Goal: Task Accomplishment & Management: Manage account settings

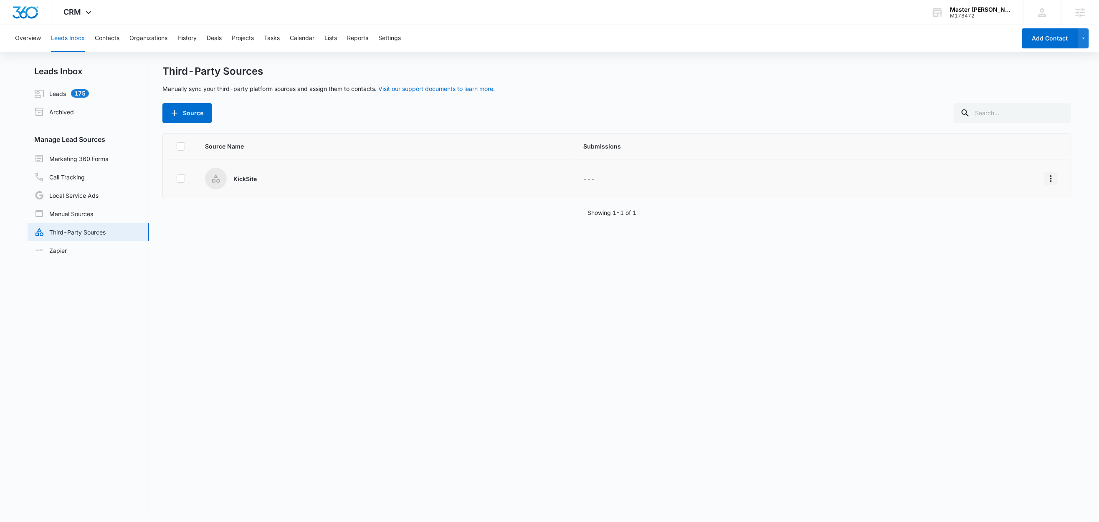
click at [1046, 178] on icon "Overflow Menu" at bounding box center [1051, 179] width 10 height 10
click at [1006, 210] on button "Edit" at bounding box center [1009, 214] width 77 height 13
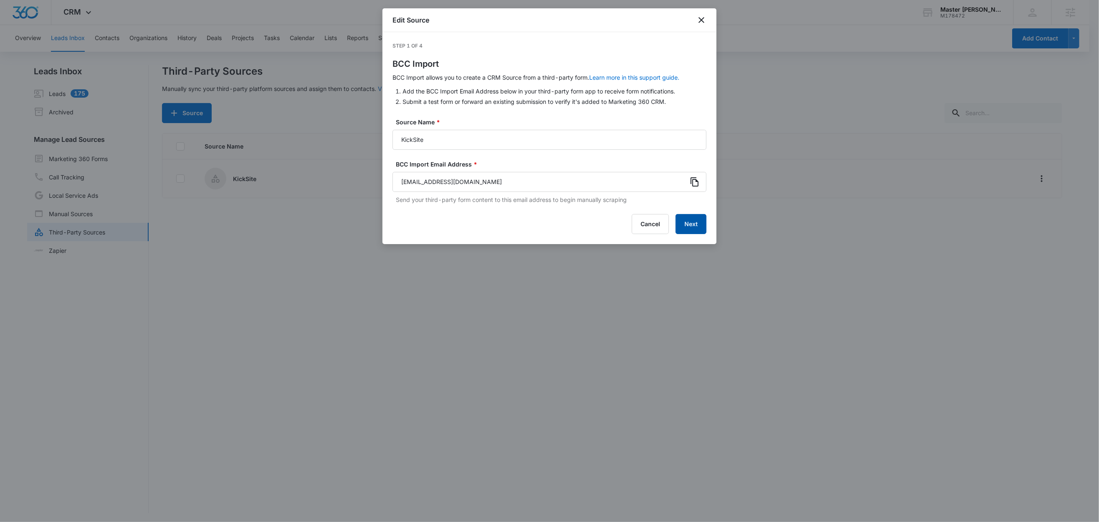
click at [685, 226] on button "Next" at bounding box center [691, 224] width 31 height 20
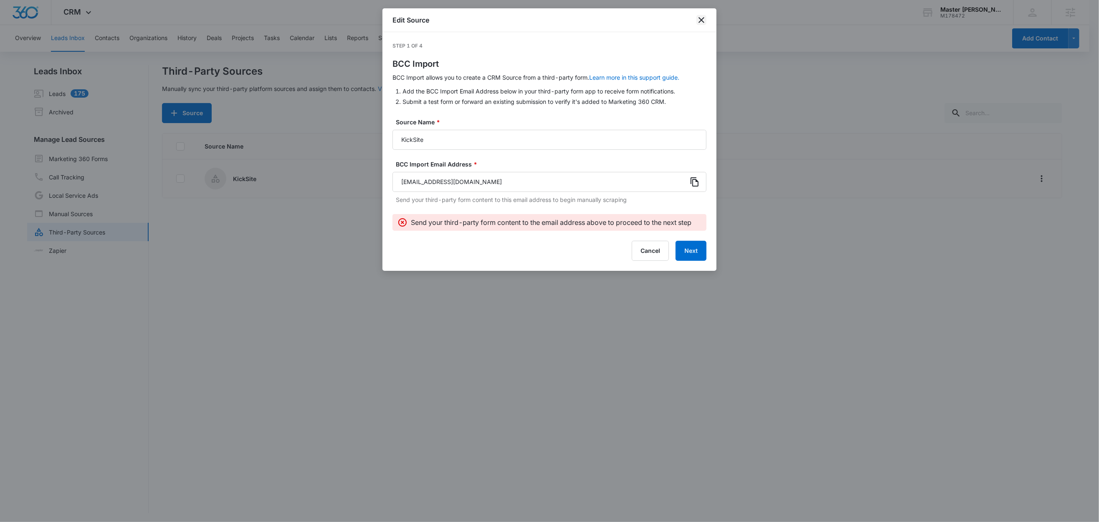
click at [699, 20] on icon "close" at bounding box center [702, 20] width 10 height 10
